Goal: Task Accomplishment & Management: Use online tool/utility

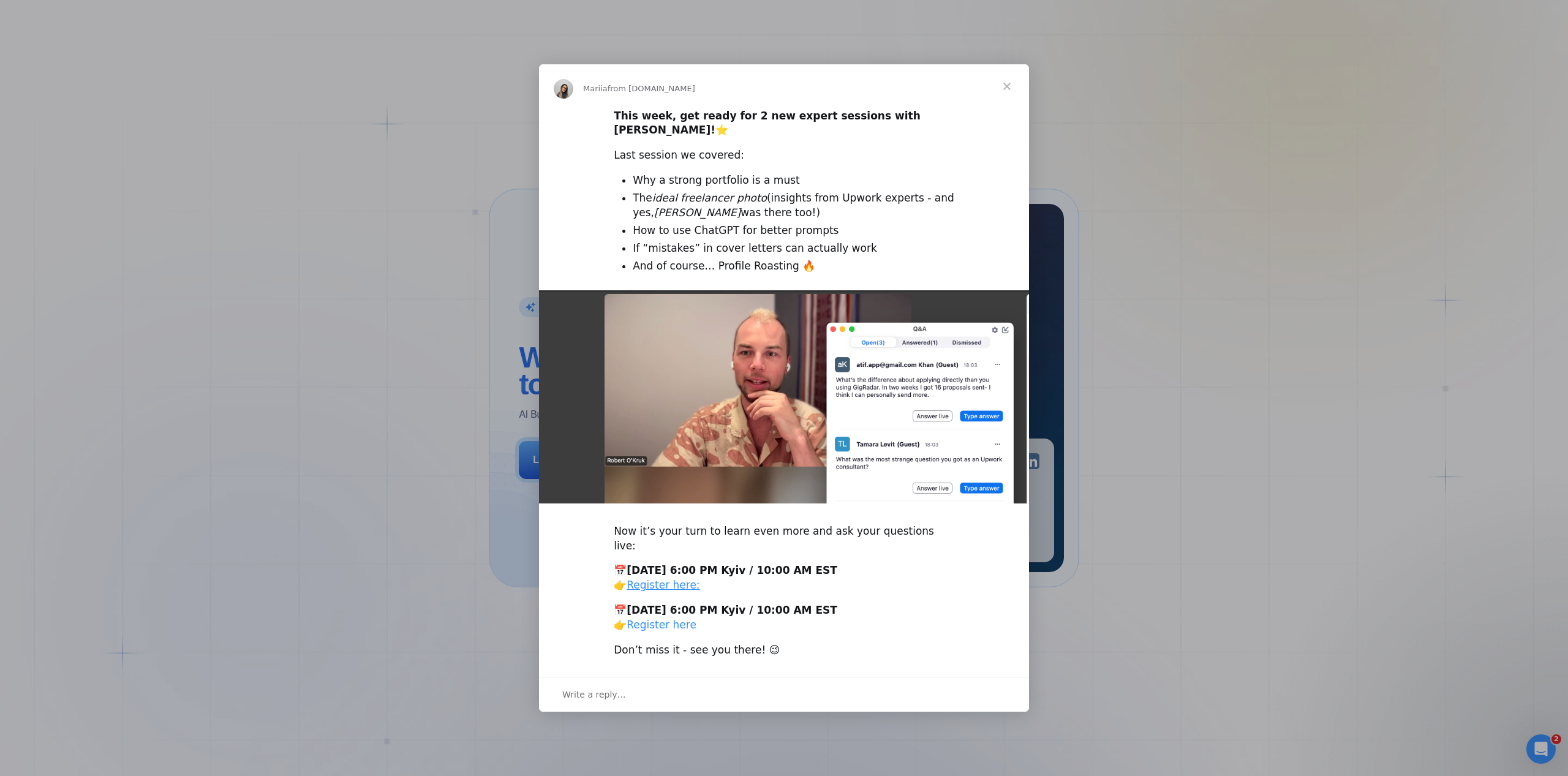
click at [662, 619] on link "Register here" at bounding box center [662, 625] width 70 height 12
click at [1008, 100] on span "Close" at bounding box center [1008, 87] width 44 height 44
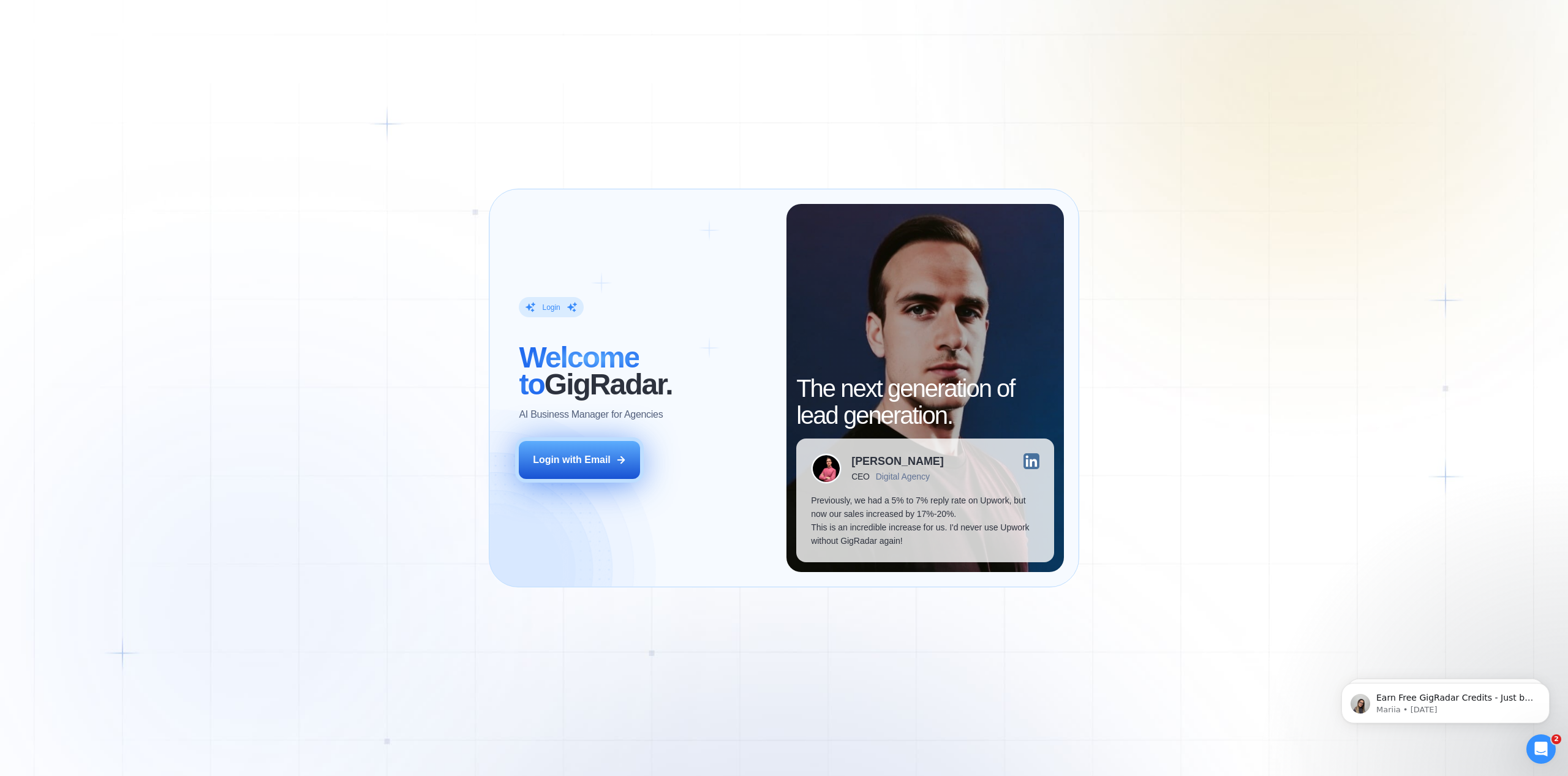
click at [581, 452] on button "Login with Email" at bounding box center [579, 460] width 121 height 38
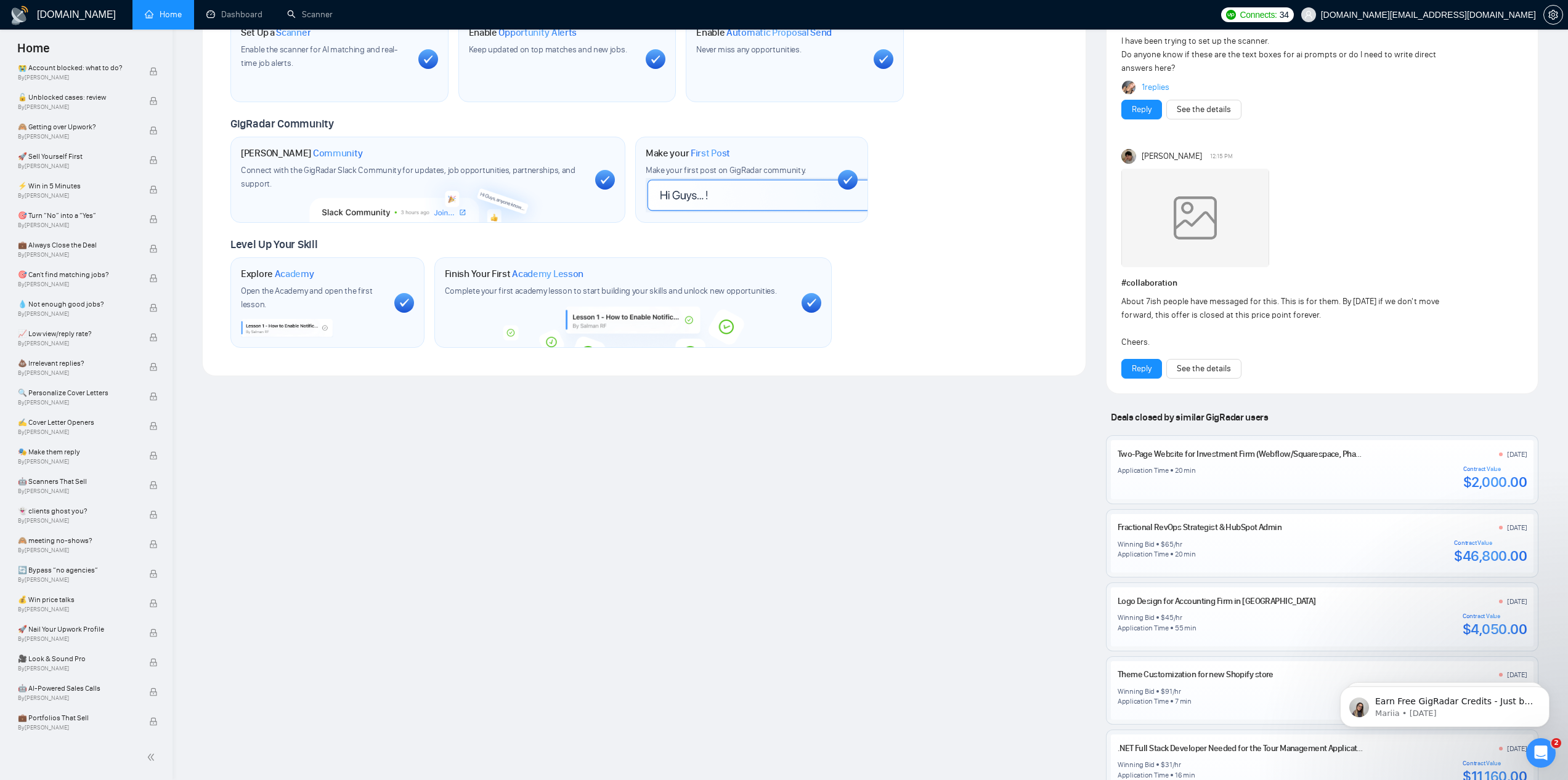
scroll to position [600, 0]
